Goal: Transaction & Acquisition: Obtain resource

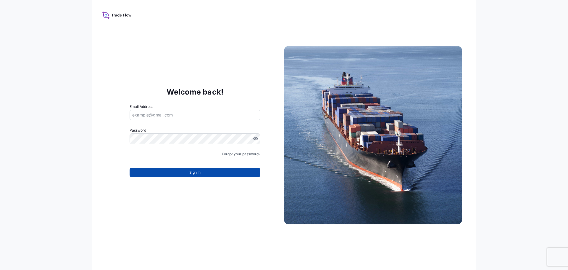
type input "[EMAIL_ADDRESS][DOMAIN_NAME]"
click at [197, 171] on span "Sign In" at bounding box center [194, 172] width 11 height 6
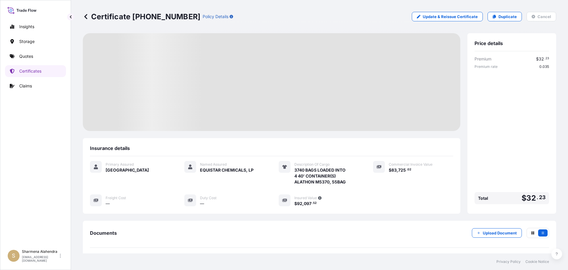
click at [364, 13] on div "Certificate [PHONE_NUMBER] Policy Details Update & Reissue Certificate Duplicat…" at bounding box center [320, 16] width 474 height 9
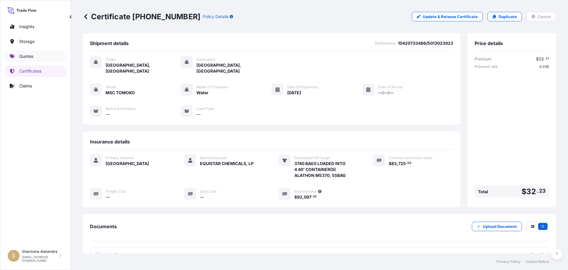
click at [31, 56] on p "Quotes" at bounding box center [26, 56] width 14 height 6
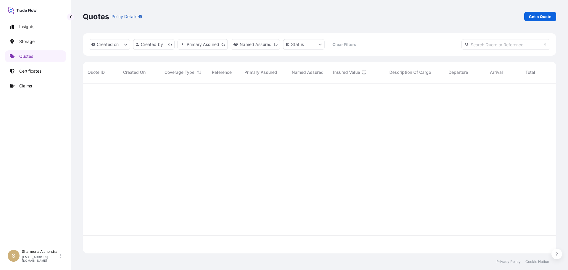
scroll to position [169, 469]
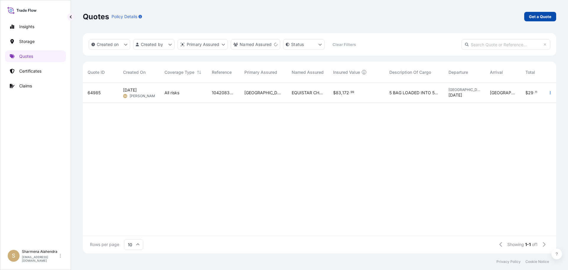
click at [544, 17] on p "Get a Quote" at bounding box center [540, 17] width 23 height 6
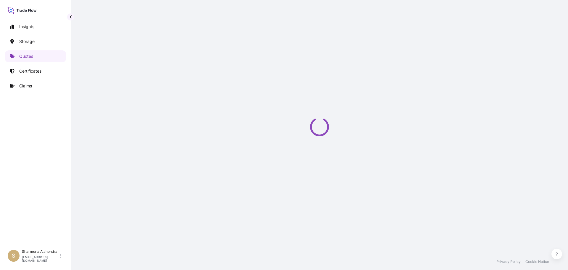
scroll to position [9, 0]
select select "Water"
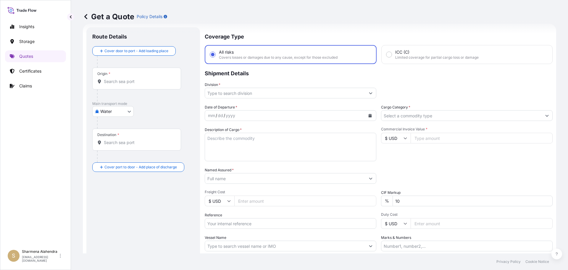
click at [115, 80] on input "Origin *" at bounding box center [139, 81] width 70 height 6
paste input "[GEOGRAPHIC_DATA], [GEOGRAPHIC_DATA]"
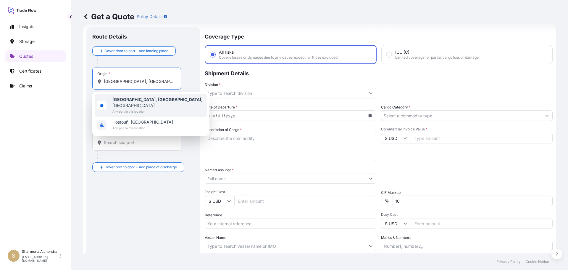
click at [129, 108] on span "Any port in this location" at bounding box center [159, 111] width 92 height 6
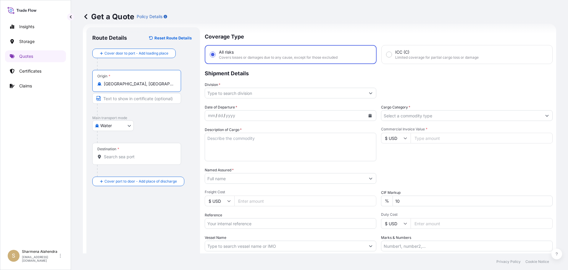
type input "[GEOGRAPHIC_DATA], [GEOGRAPHIC_DATA], [GEOGRAPHIC_DATA]"
click at [125, 154] on input "Destination *" at bounding box center [139, 157] width 70 height 6
click at [306, 32] on div "Get a Quote Policy Details" at bounding box center [320, 16] width 474 height 33
click at [133, 155] on input "Destination * Please select a destination" at bounding box center [139, 157] width 70 height 6
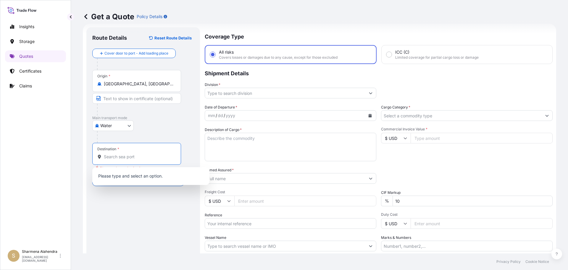
paste input "[GEOGRAPHIC_DATA], [GEOGRAPHIC_DATA]"
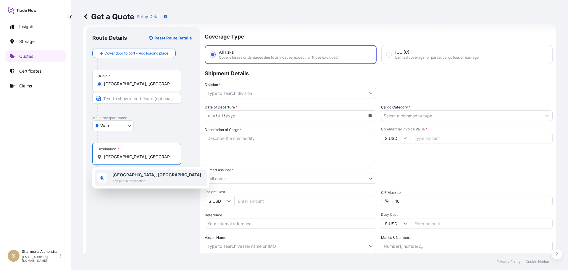
click at [140, 176] on span "[GEOGRAPHIC_DATA], [GEOGRAPHIC_DATA]" at bounding box center [157, 175] width 89 height 6
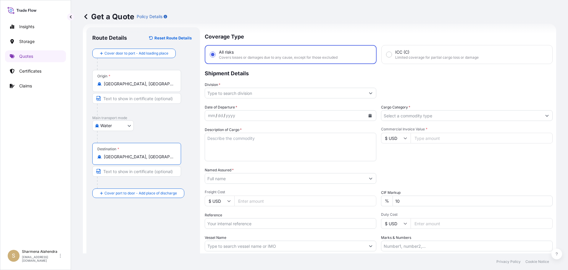
type input "[GEOGRAPHIC_DATA], [GEOGRAPHIC_DATA]"
click at [257, 94] on input "Division *" at bounding box center [285, 93] width 160 height 11
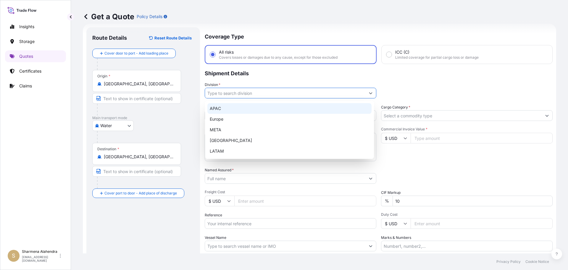
click at [225, 109] on div "APAC" at bounding box center [290, 108] width 164 height 11
type input "APAC"
click at [248, 108] on div "APAC" at bounding box center [290, 108] width 164 height 11
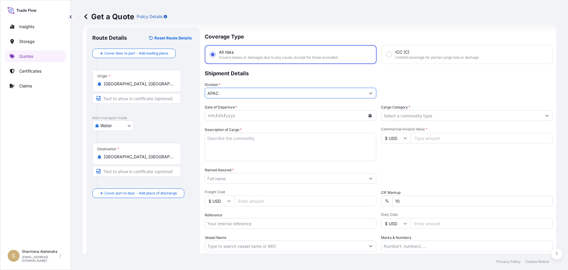
click at [369, 116] on icon "Calendar" at bounding box center [370, 116] width 3 height 4
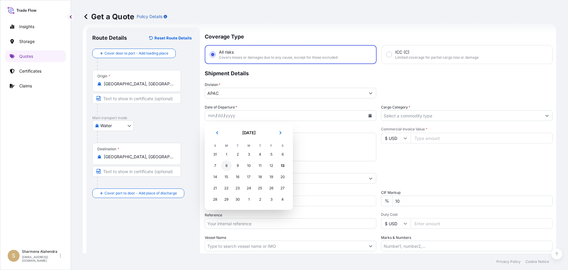
click at [227, 164] on div "8" at bounding box center [226, 165] width 11 height 11
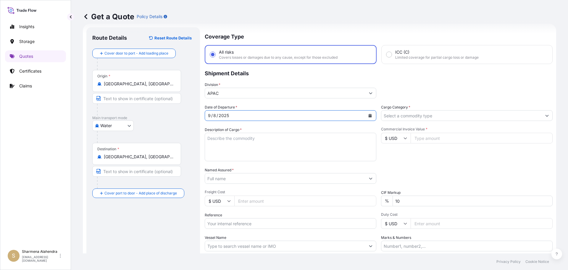
click at [230, 141] on textarea "Description of Cargo *" at bounding box center [291, 147] width 172 height 28
click at [304, 141] on textarea "Description of Cargo *" at bounding box center [291, 147] width 172 height 28
paste textarea "BAGS LOADED INTO 4 40' CONTAINER(S) PETROTHENE GA501020, 55BAG"
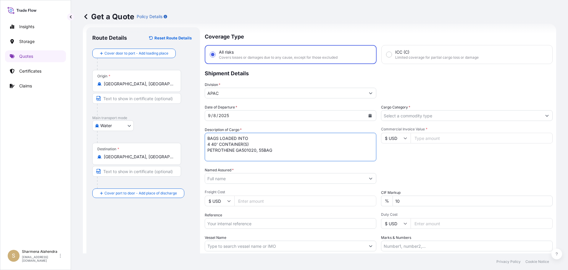
click at [207, 137] on textarea "BAGS LOADED INTO 4 40' CONTAINER(S) PETROTHENE GA501020, 55BAG" at bounding box center [291, 147] width 172 height 28
type textarea "3740 BAGS LOADED INTO 4 40' CONTAINER(S) PETROTHENE GA501020, 55BAG"
click at [306, 181] on input "Named Assured *" at bounding box center [285, 178] width 160 height 11
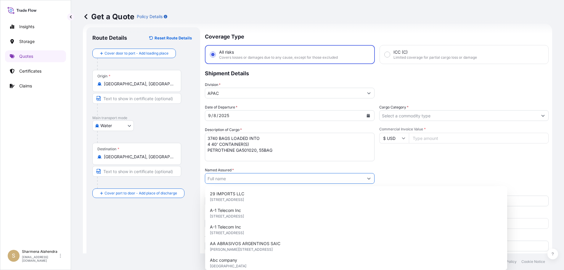
paste input "EQUISTAR CHEMICALS, LP"
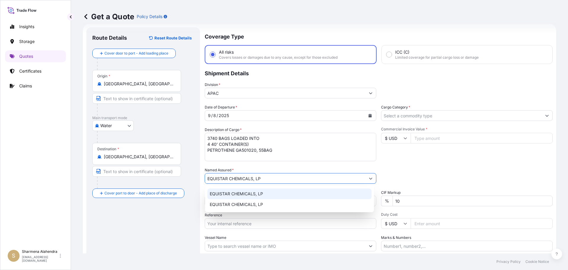
click at [247, 193] on span "EQUISTAR CHEMICALS, LP" at bounding box center [236, 194] width 53 height 6
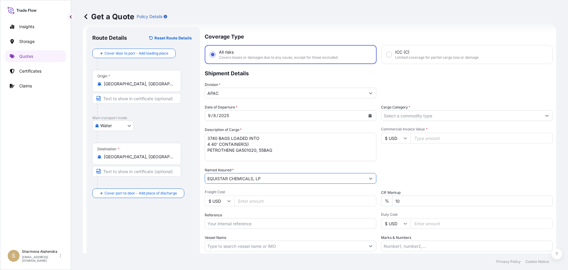
type input "EQUISTAR CHEMICALS, LP"
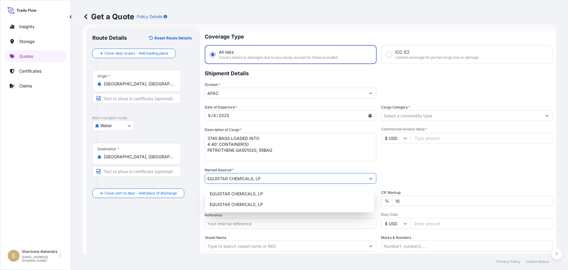
click at [245, 219] on input "Reference" at bounding box center [291, 223] width 172 height 11
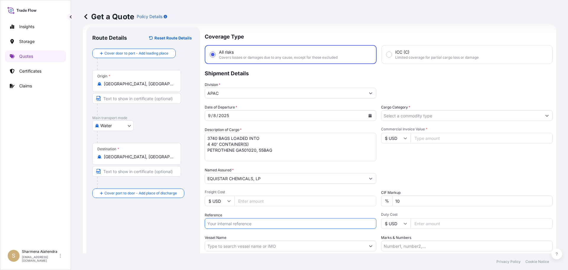
paste input "10420843233"
paste input "5013159833"
type input "10420843233/5013159833"
click at [237, 243] on input "Vessel Name" at bounding box center [285, 245] width 160 height 11
click at [296, 241] on input "Vessel Name" at bounding box center [285, 245] width 160 height 11
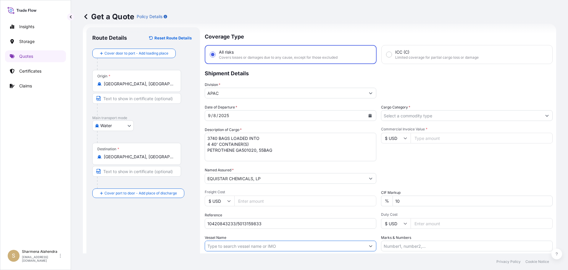
paste input "AS CAROLINA"
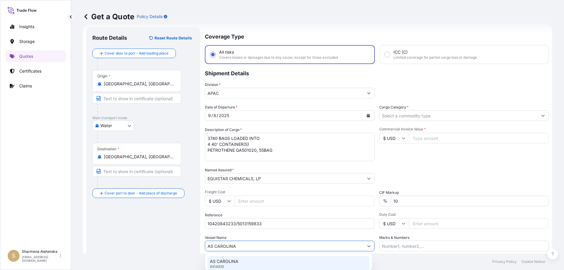
click at [260, 260] on div "AS CAROLINA 9314935" at bounding box center [289, 263] width 162 height 15
type input "AS CAROLINA"
click at [410, 117] on input "Cargo Category *" at bounding box center [462, 115] width 160 height 11
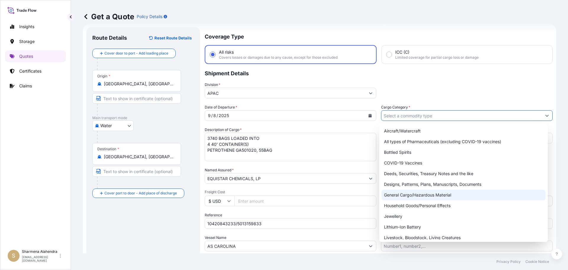
click at [396, 194] on div "General Cargo/Hazardous Material" at bounding box center [464, 194] width 164 height 11
type input "General Cargo/Hazardous Material"
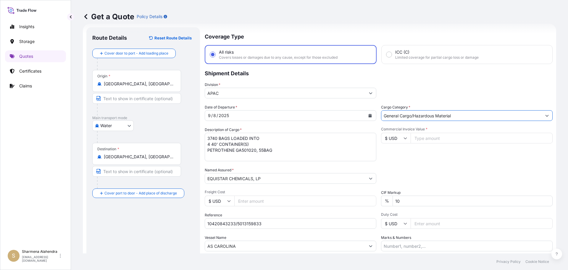
click at [426, 139] on input "Commercial Invoice Value *" at bounding box center [482, 138] width 142 height 11
paste input "81430"
type input "81430.00"
click at [430, 166] on div "Date of Departure * [DATE] Cargo Category * General Cargo/Hazardous Material De…" at bounding box center [379, 177] width 348 height 147
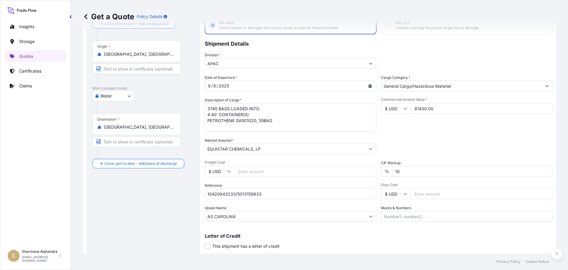
click at [402, 148] on div "Packing Category Type to search a container mode Please select a primary mode o…" at bounding box center [467, 145] width 172 height 17
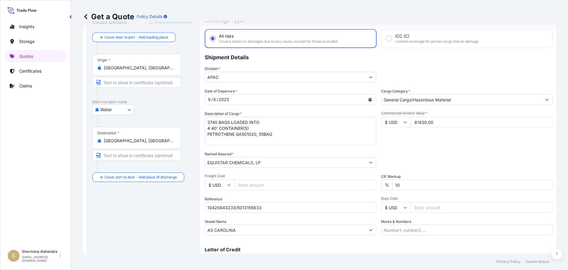
scroll to position [55, 0]
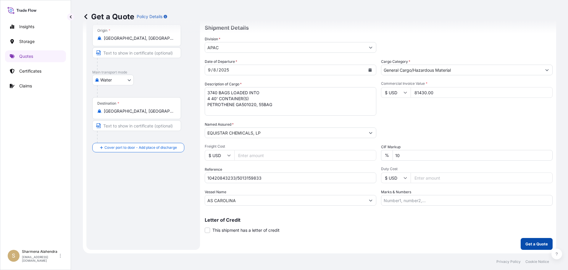
click at [529, 243] on p "Get a Quote" at bounding box center [537, 244] width 23 height 6
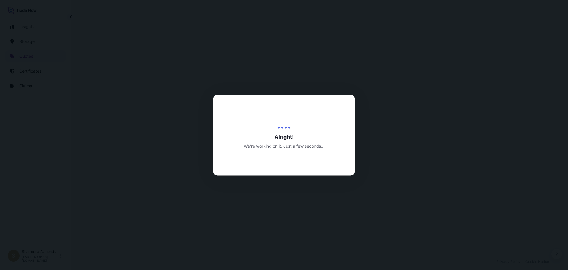
select select "Water"
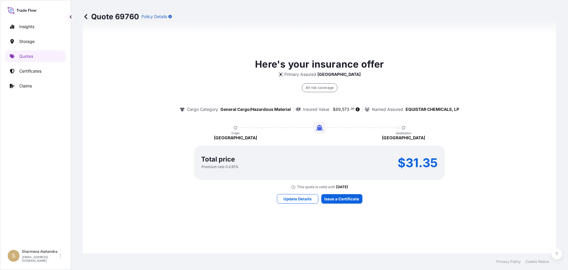
scroll to position [433, 0]
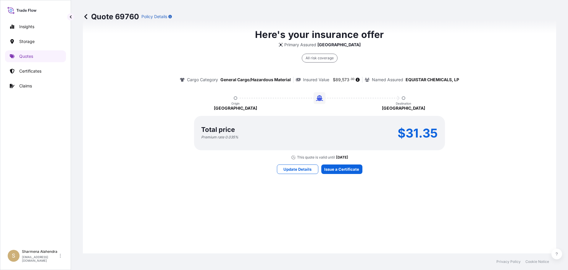
click at [334, 200] on div "Here's your insurance offer Primary Assured Malaysia All risk coverage Cargo Ca…" at bounding box center [319, 100] width 457 height 421
click at [332, 200] on div "Here's your insurance offer Primary Assured Malaysia All risk coverage Cargo Ca…" at bounding box center [319, 100] width 457 height 421
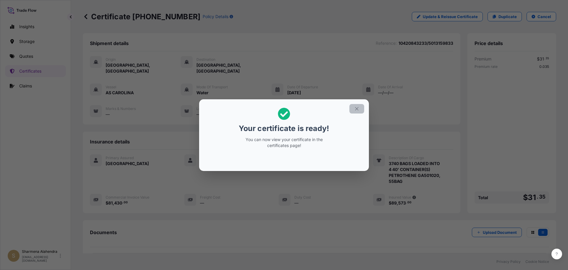
click at [356, 110] on icon "button" at bounding box center [356, 108] width 3 height 3
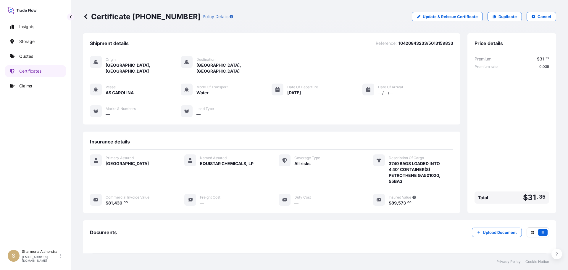
scroll to position [53, 0]
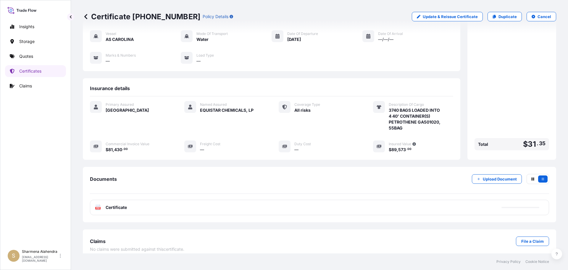
click at [193, 201] on div "PDF Certificate" at bounding box center [320, 207] width 460 height 15
click at [193, 201] on link "PDF Certificate [DATE]" at bounding box center [320, 207] width 460 height 15
